Goal: Obtain resource: Obtain resource

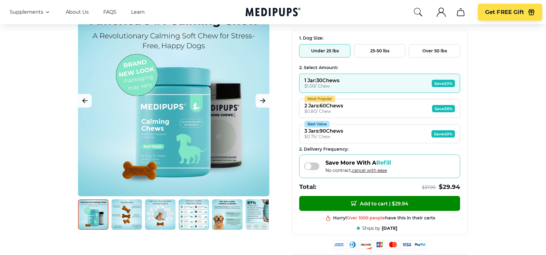
scroll to position [68, 0]
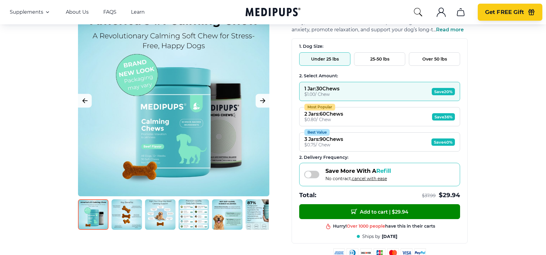
click at [514, 10] on span "Get FREE Gift" at bounding box center [504, 12] width 39 height 7
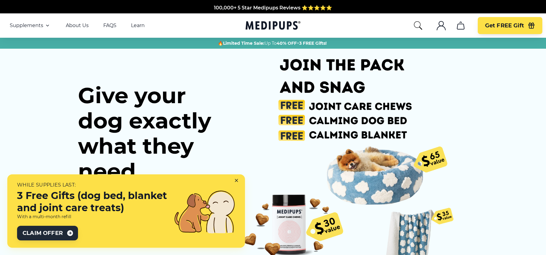
click at [51, 229] on button "Claim Offer" at bounding box center [47, 233] width 61 height 15
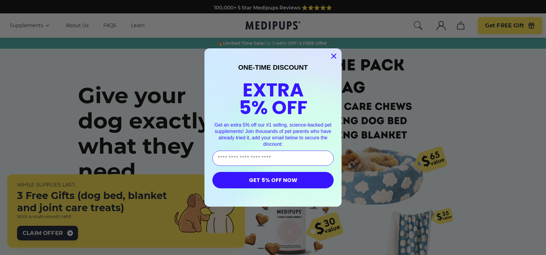
click at [334, 55] on circle "Close dialog" at bounding box center [334, 56] width 10 height 10
